Goal: Information Seeking & Learning: Find specific fact

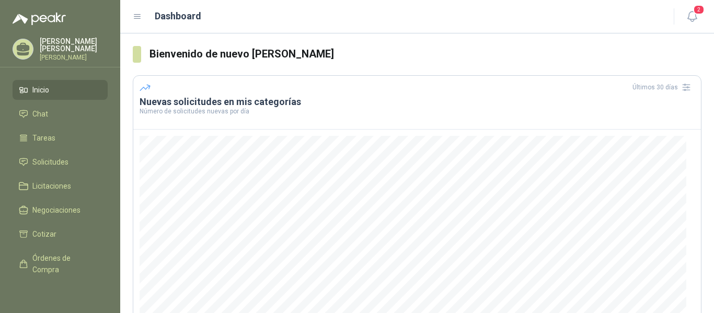
scroll to position [158, 0]
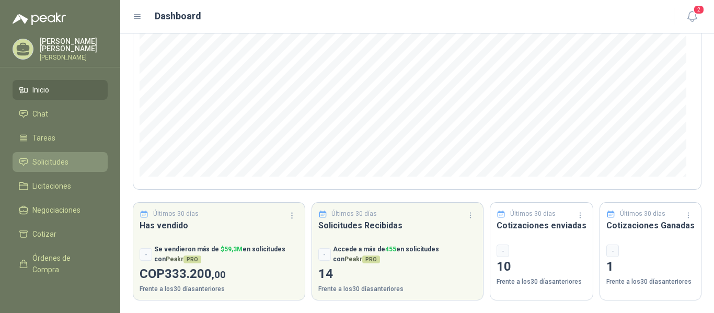
click at [45, 168] on span "Solicitudes" at bounding box center [50, 161] width 36 height 11
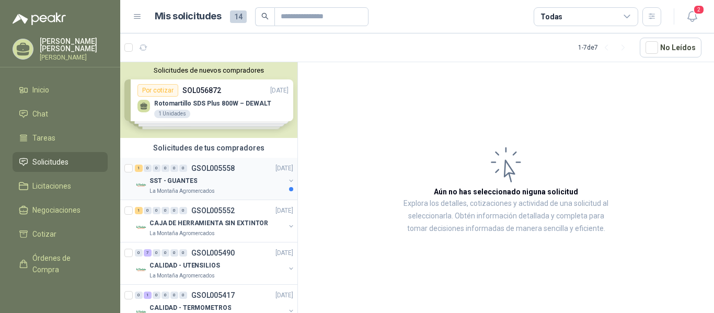
click at [217, 177] on div "SST - GUANTES" at bounding box center [216, 181] width 135 height 13
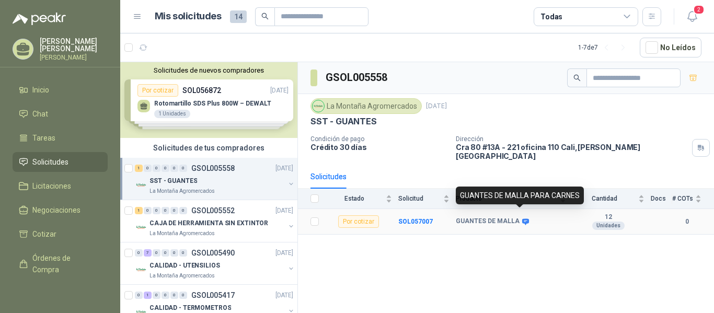
click at [523, 218] on icon at bounding box center [525, 221] width 7 height 6
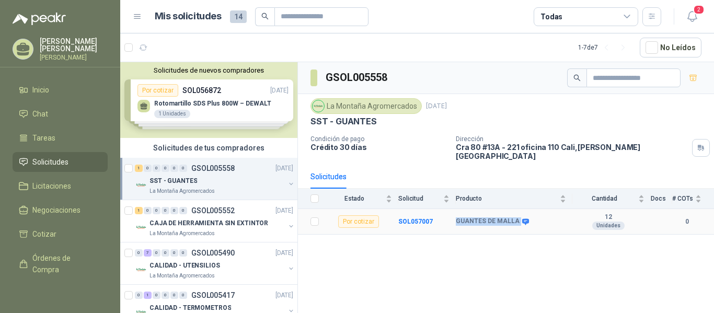
drag, startPoint x: 457, startPoint y: 213, endPoint x: 517, endPoint y: 224, distance: 61.0
click at [517, 224] on tr "Por cotizar SOL057007 GUANTES [PERSON_NAME] 12 Unidades 0" at bounding box center [506, 222] width 416 height 26
click at [522, 218] on icon at bounding box center [526, 222] width 8 height 8
click at [520, 222] on td "GUANTES DE MALLA" at bounding box center [514, 222] width 117 height 26
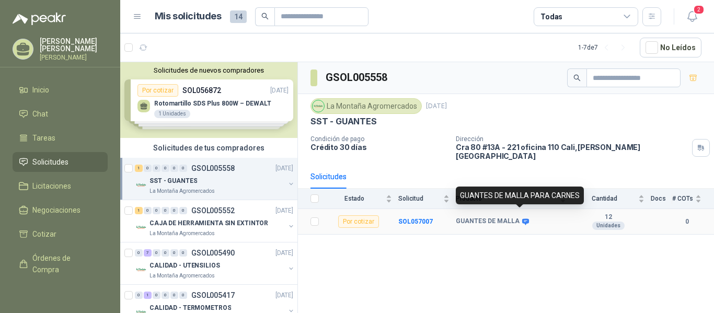
click at [523, 218] on icon at bounding box center [525, 221] width 7 height 6
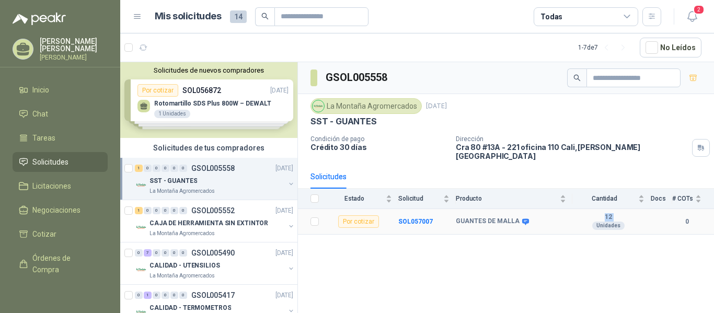
drag, startPoint x: 616, startPoint y: 214, endPoint x: 594, endPoint y: 209, distance: 22.1
click at [594, 213] on div "12 Unidades" at bounding box center [608, 221] width 72 height 17
click at [554, 233] on div "GSOL005558 [GEOGRAPHIC_DATA] [DATE] SST - GUANTES Condición de pago Crédito 30 …" at bounding box center [506, 189] width 416 height 255
click at [531, 217] on div "GUANTES DE MALLA" at bounding box center [511, 221] width 110 height 8
drag, startPoint x: 450, startPoint y: 149, endPoint x: 514, endPoint y: 156, distance: 64.1
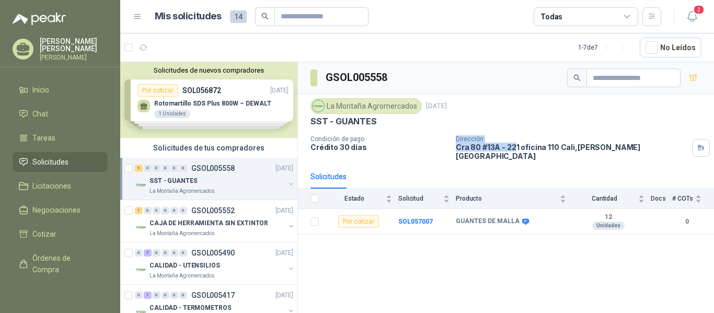
click at [514, 156] on div "La Montaña Agromercados [DATE] SST - GUANTES Condición de pago Crédito 30 días …" at bounding box center [506, 129] width 416 height 71
click at [527, 165] on div "Solicitudes" at bounding box center [505, 177] width 391 height 24
drag, startPoint x: 554, startPoint y: 144, endPoint x: 457, endPoint y: 145, distance: 96.7
click at [457, 145] on p "[STREET_ADDRESS][PERSON_NAME]" at bounding box center [572, 152] width 232 height 18
copy p "Cra 80 #13A - 221 oficina 110"
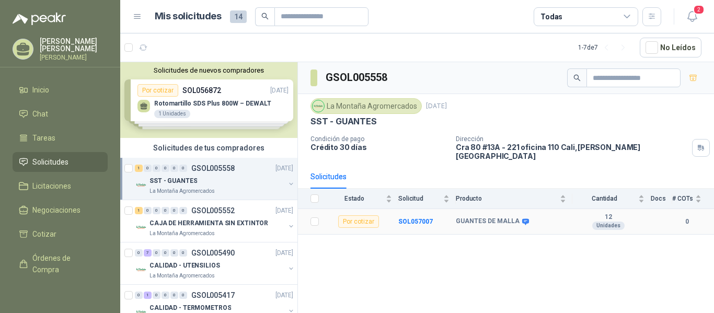
click at [613, 222] on div "Unidades" at bounding box center [608, 226] width 32 height 8
click at [522, 218] on icon at bounding box center [525, 221] width 7 height 6
click at [585, 253] on div "GSOL005558 [GEOGRAPHIC_DATA] [DATE] SST - GUANTES Condición de pago Crédito 30 …" at bounding box center [506, 189] width 416 height 255
